Goal: Find specific fact: Find specific fact

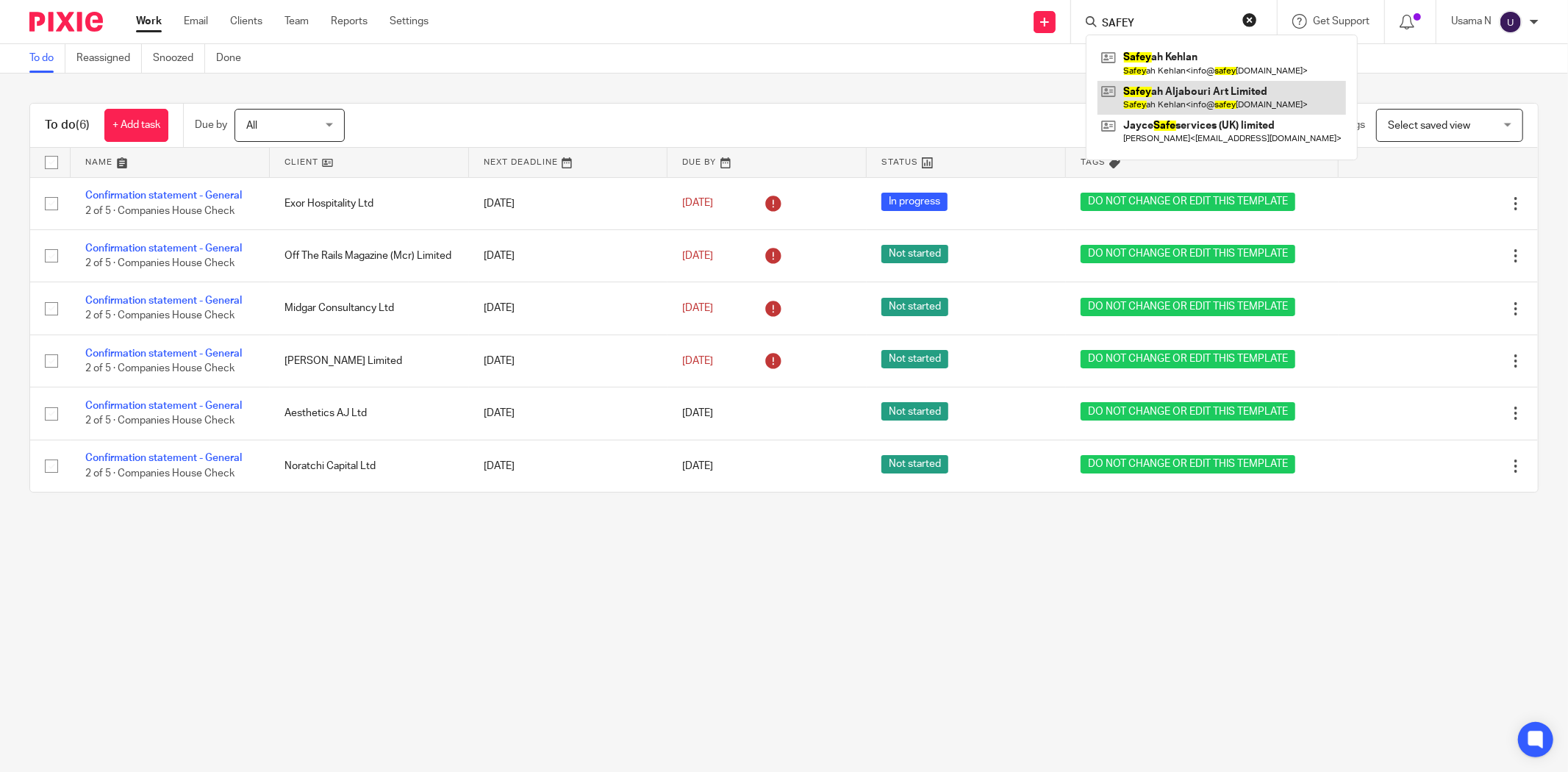
type input "SAFEY"
click at [1170, 89] on link at bounding box center [1221, 98] width 248 height 34
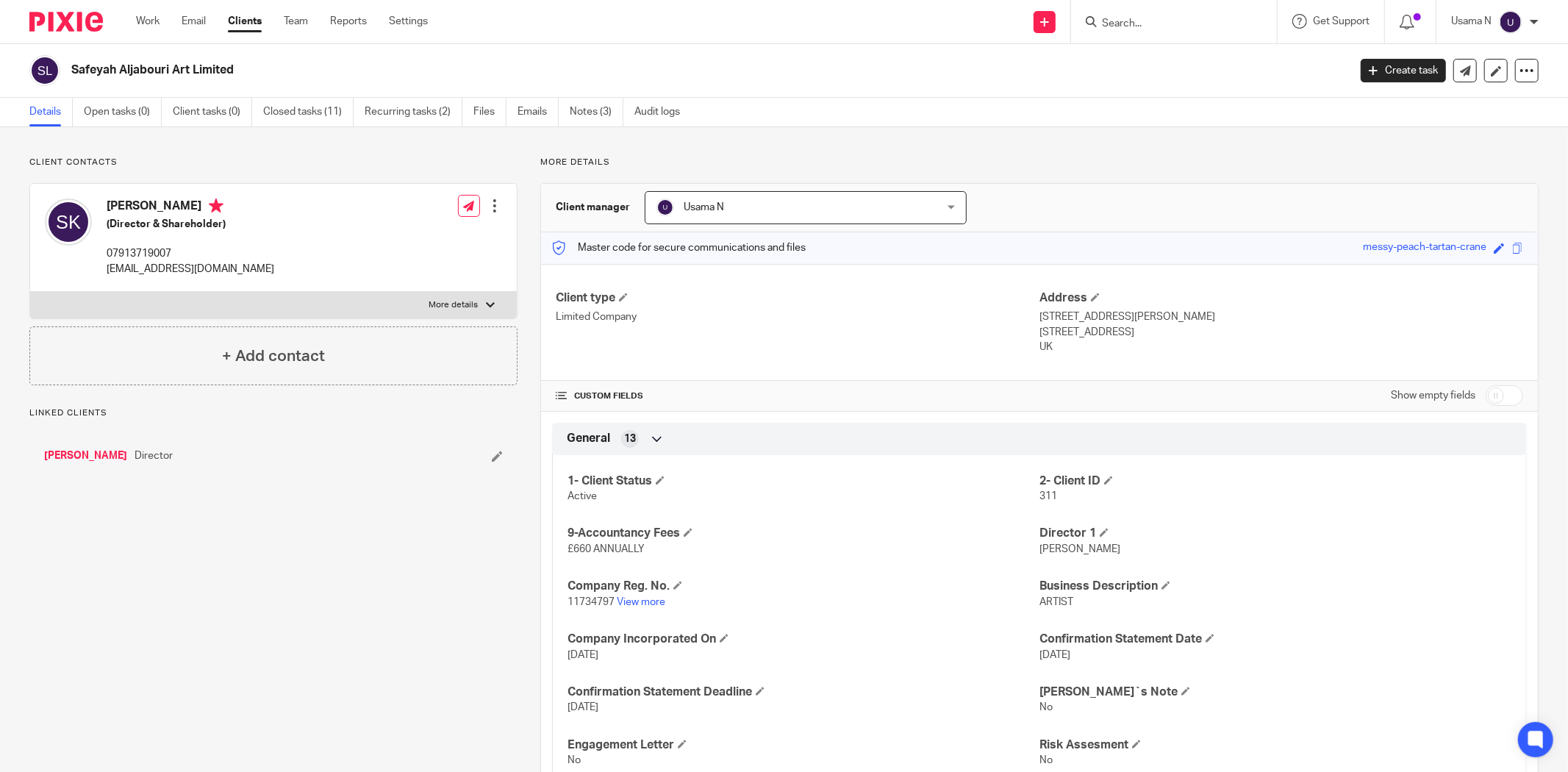
click at [367, 307] on label "More details" at bounding box center [273, 305] width 486 height 27
click at [30, 292] on input "More details" at bounding box center [30, 291] width 1 height 1
checkbox input "true"
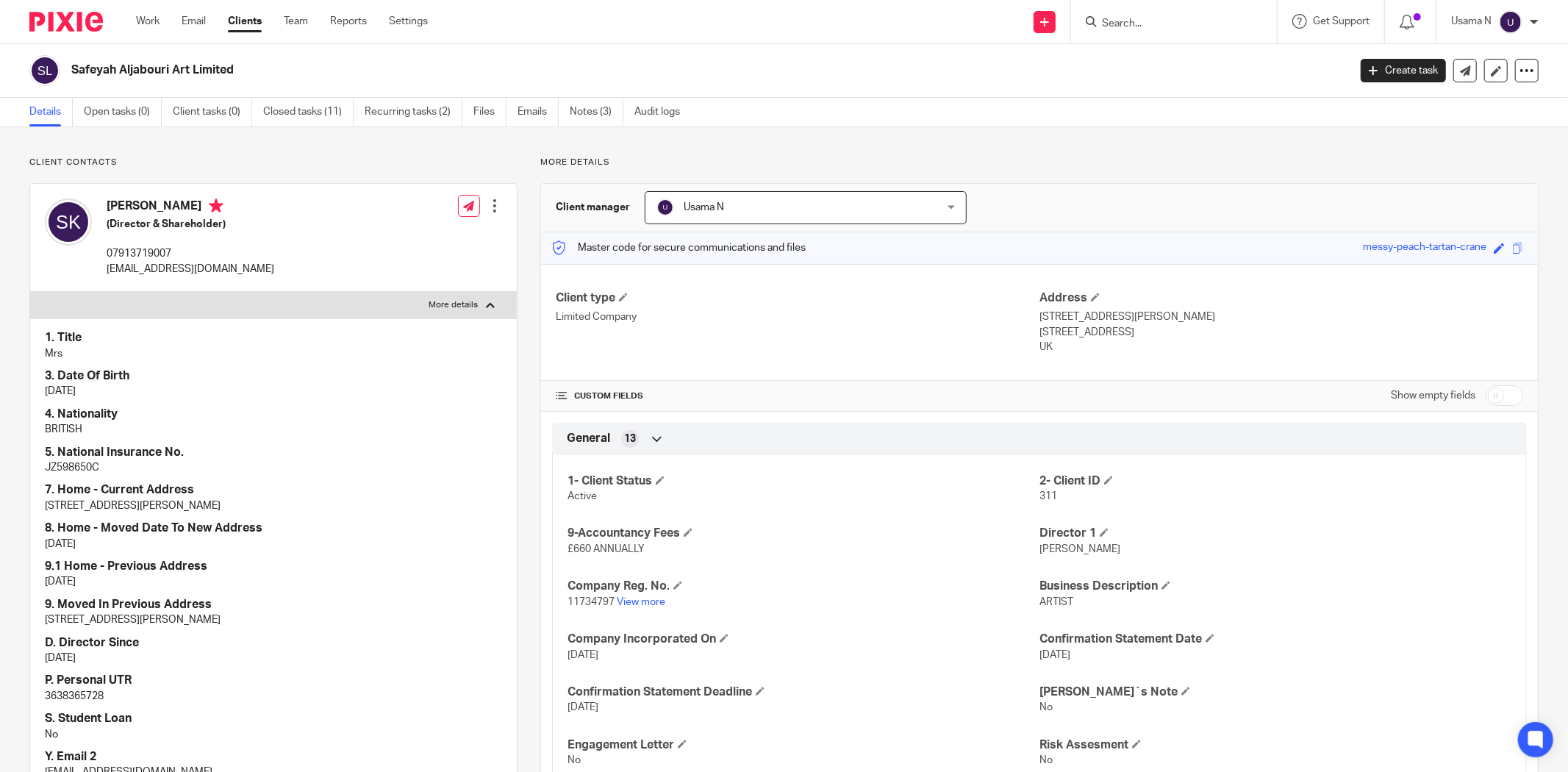
click at [41, 469] on div "1. Title Mrs 3. Date Of Birth [DATE] 4. Nationality [DEMOGRAPHIC_DATA] 5. Natio…" at bounding box center [273, 554] width 486 height 472
copy p "JZ598650C"
